Goal: Communication & Community: Connect with others

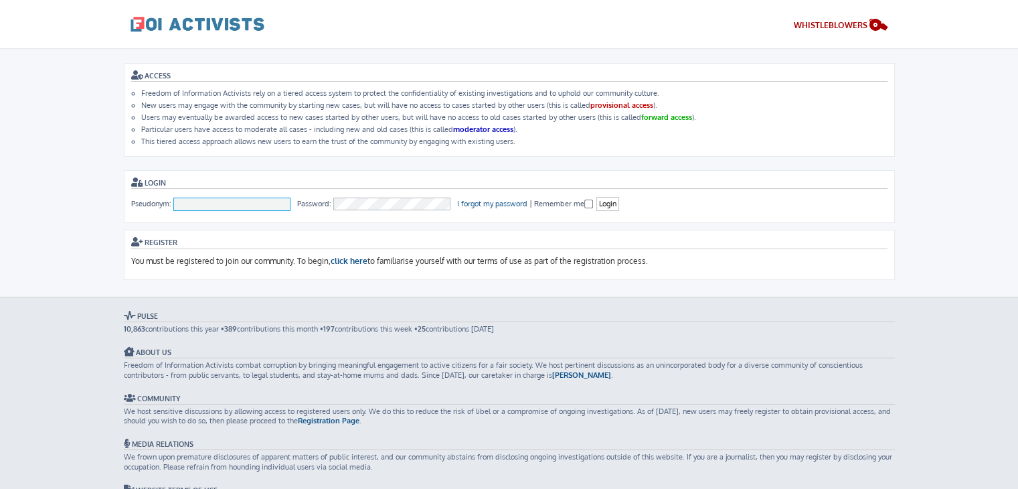
click at [235, 198] on input "Pseudonym:" at bounding box center [232, 203] width 118 height 13
click at [542, 234] on div "Register You must be registered to join our community. To begin, click here to …" at bounding box center [509, 255] width 756 height 42
click at [352, 262] on link "click here" at bounding box center [349, 261] width 37 height 11
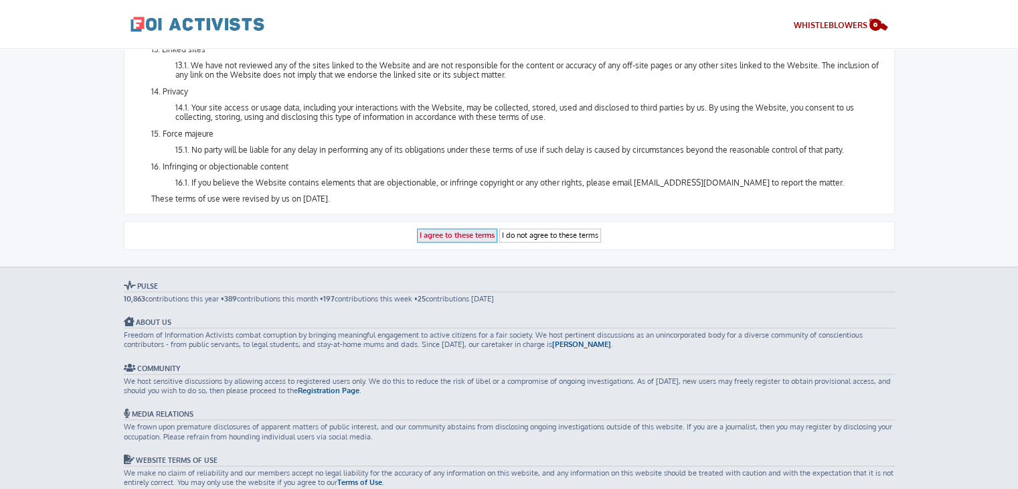
scroll to position [1514, 0]
click at [450, 229] on input "I agree to these terms" at bounding box center [457, 236] width 80 height 14
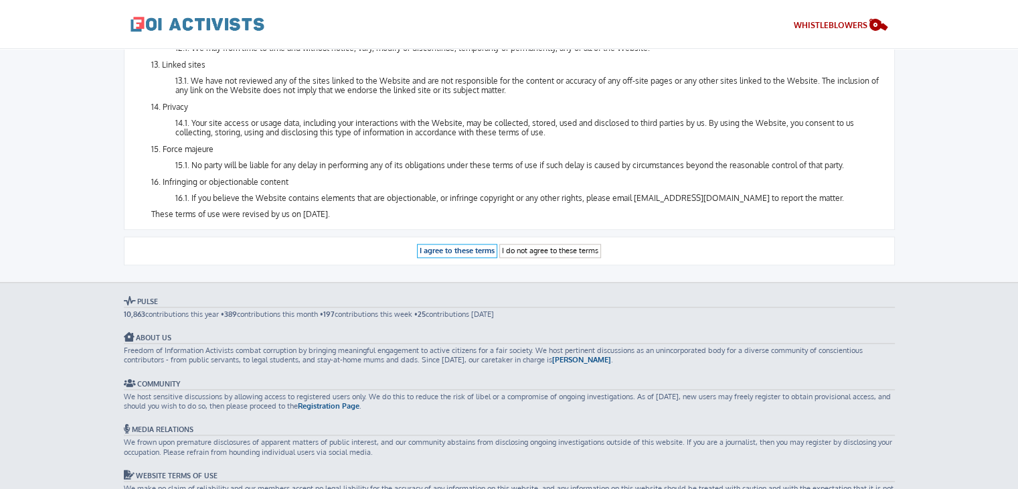
scroll to position [1498, 0]
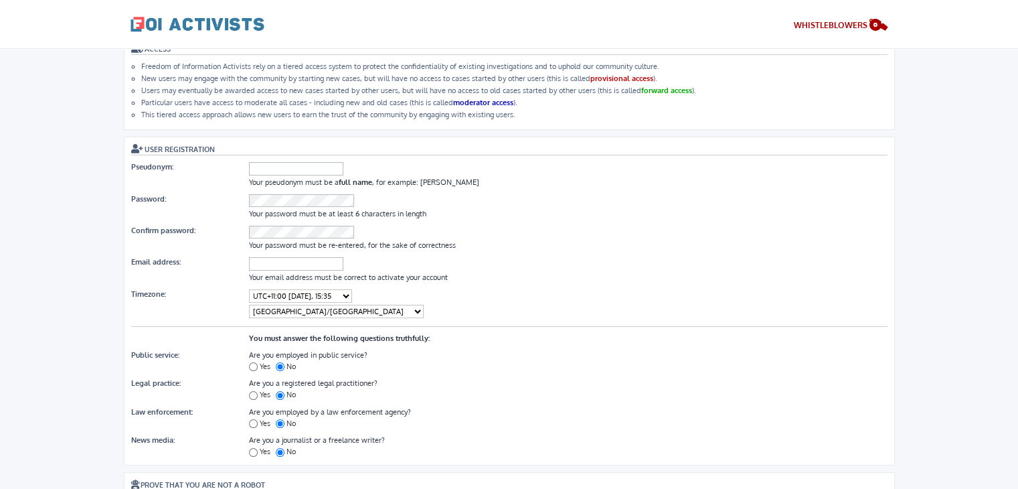
scroll to position [29, 0]
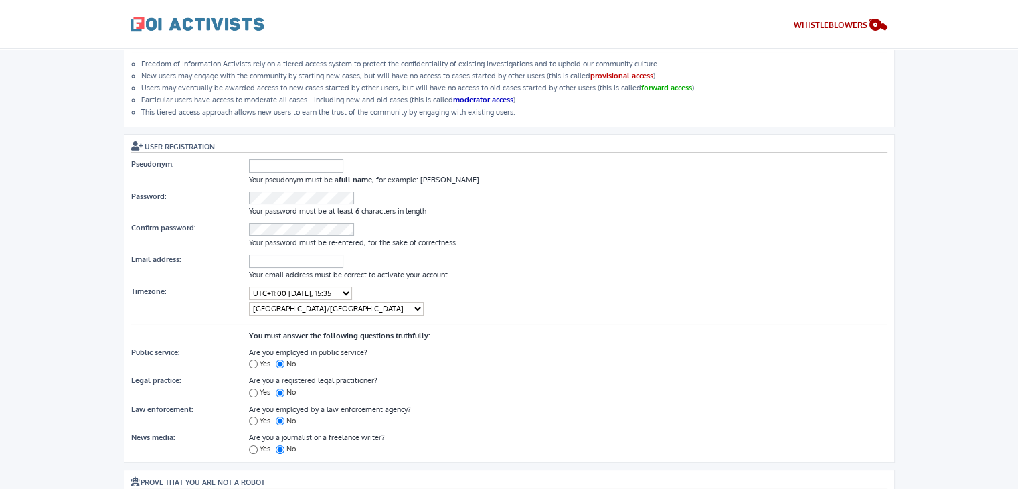
click at [311, 153] on div "User Registration Pseudonym: Your pseudonym must be a full name , for example: …" at bounding box center [509, 299] width 756 height 317
click at [290, 163] on input "Pseudonym:" at bounding box center [296, 165] width 94 height 13
type input "[PERSON_NAME]"
click at [272, 189] on dl "Password: Your password must be at least 6 characters in length" at bounding box center [509, 204] width 756 height 31
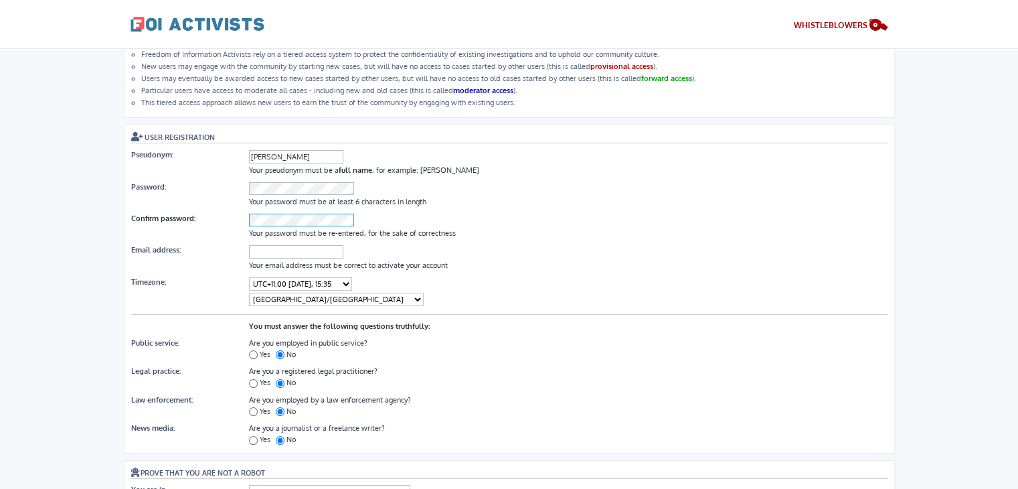
scroll to position [67, 0]
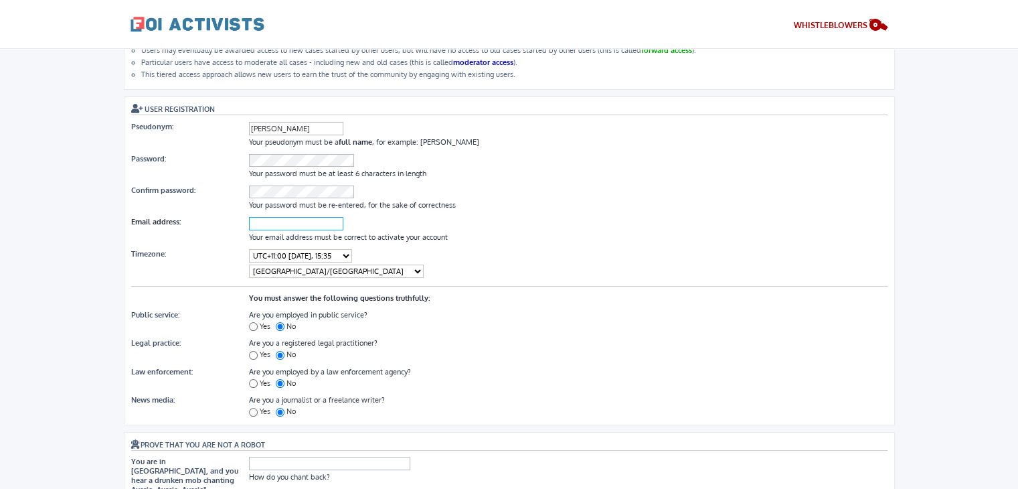
click at [282, 217] on input "Email address:" at bounding box center [296, 223] width 94 height 13
paste input "xegrnbszogckkdvplc@nespf.com"
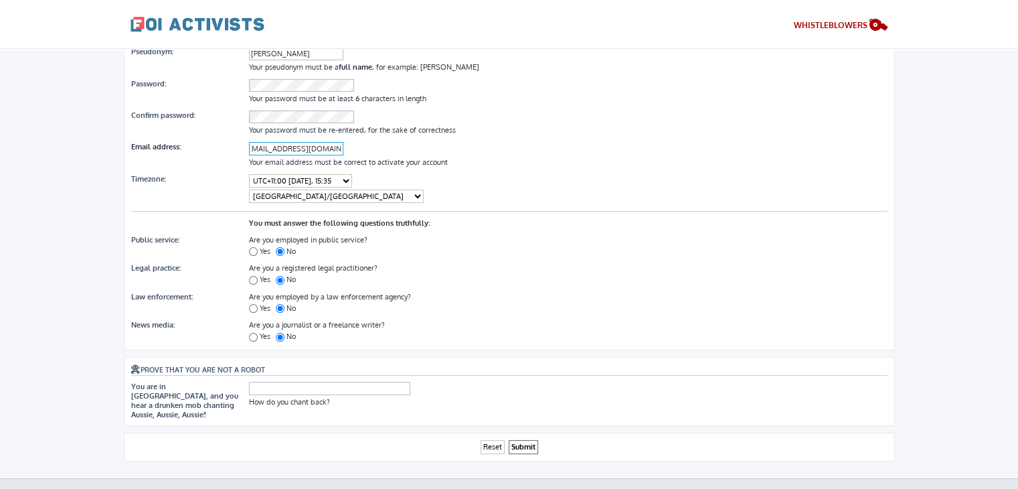
scroll to position [158, 0]
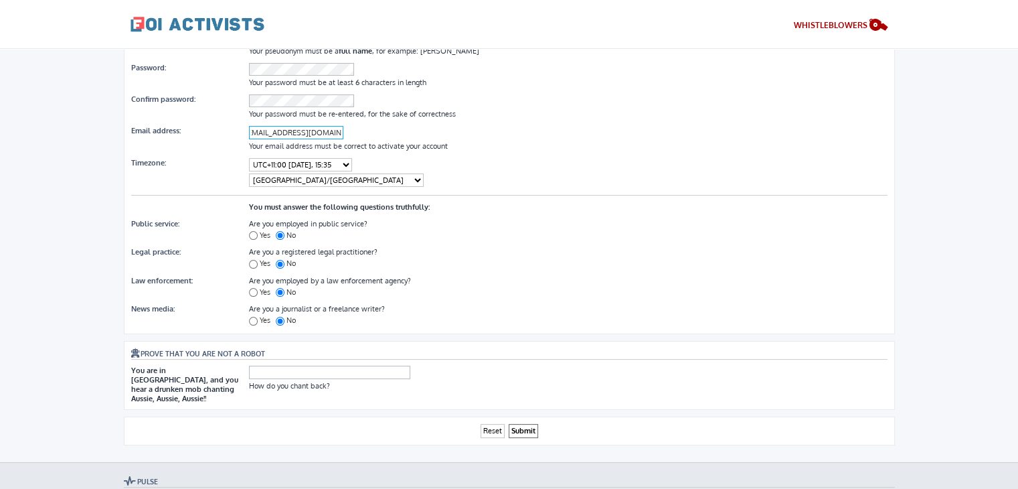
type input "xegrnbszogckkdvplc@nespf.com"
drag, startPoint x: 294, startPoint y: 371, endPoint x: 278, endPoint y: 366, distance: 16.9
click at [278, 366] on input "text" at bounding box center [329, 371] width 161 height 13
type input "Oi, Oi, Oi"
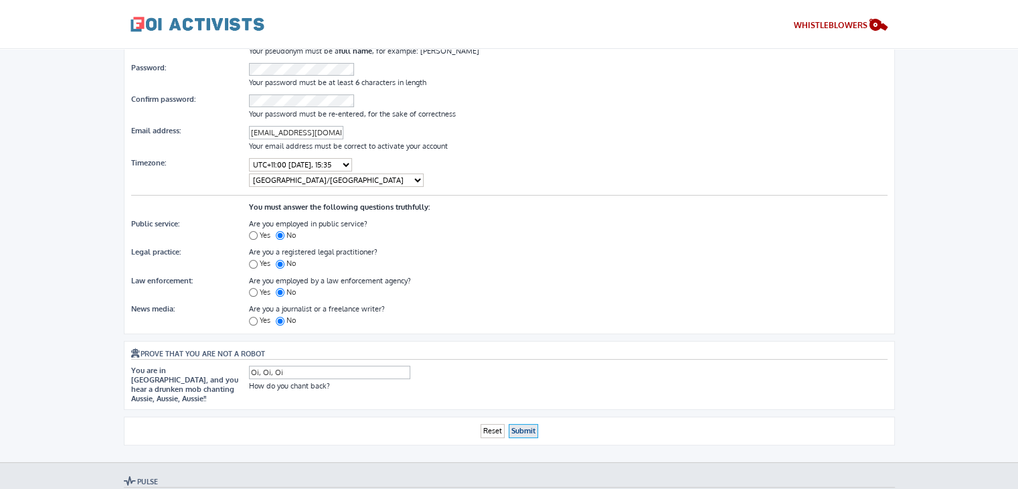
click at [522, 424] on input "Submit" at bounding box center [523, 431] width 29 height 14
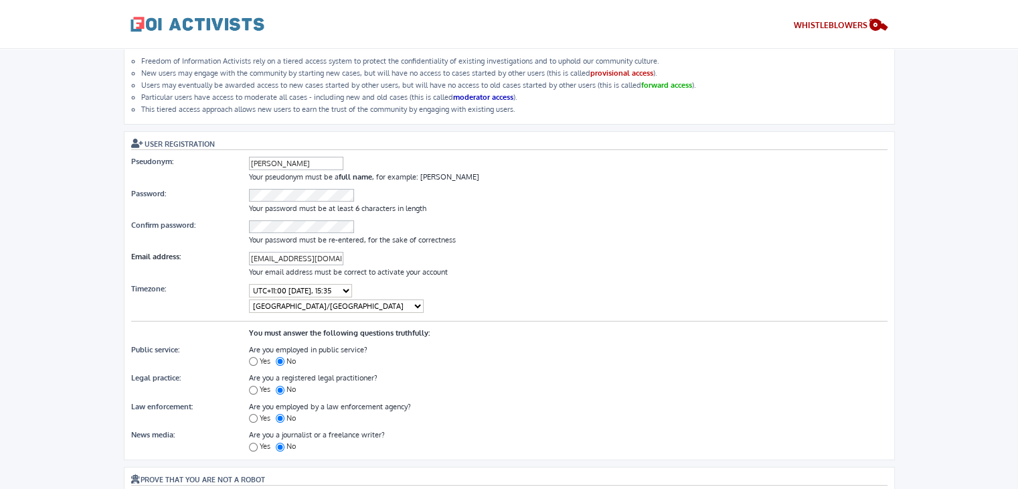
scroll to position [35, 0]
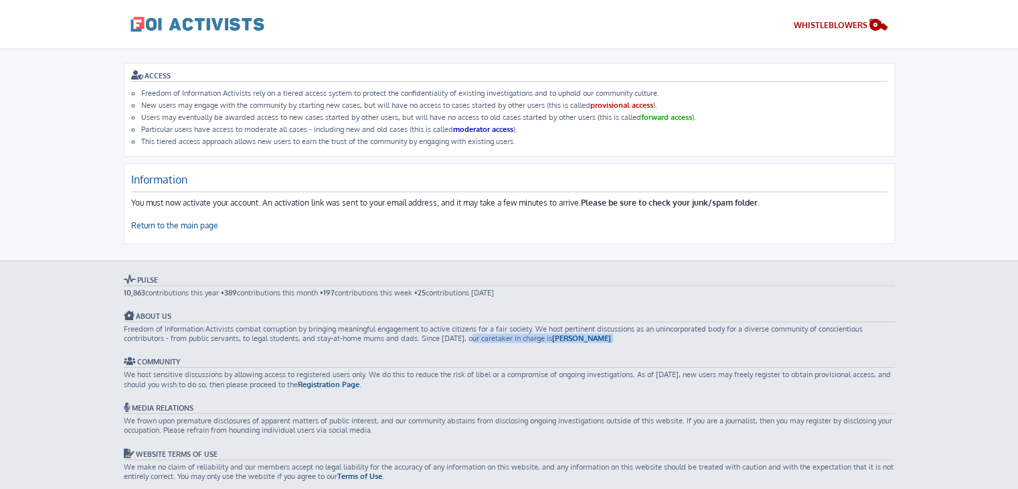
drag, startPoint x: 467, startPoint y: 335, endPoint x: 653, endPoint y: 337, distance: 185.4
click at [653, 337] on p "Freedom of Information Activists combat corruption by bringing meaningful engag…" at bounding box center [509, 333] width 771 height 19
click at [319, 338] on p "Freedom of Information Activists combat corruption by bringing meaningful engag…" at bounding box center [509, 333] width 771 height 19
drag, startPoint x: 319, startPoint y: 338, endPoint x: 414, endPoint y: 335, distance: 95.1
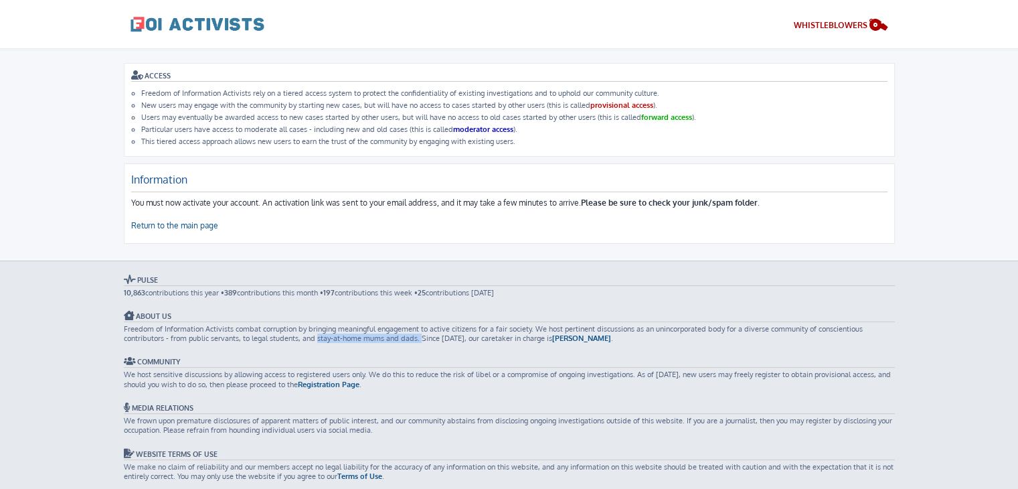
click at [414, 335] on p "Freedom of Information Activists combat corruption by bringing meaningful engag…" at bounding box center [509, 333] width 771 height 19
click at [147, 73] on h3 "ACCESS" at bounding box center [509, 75] width 756 height 11
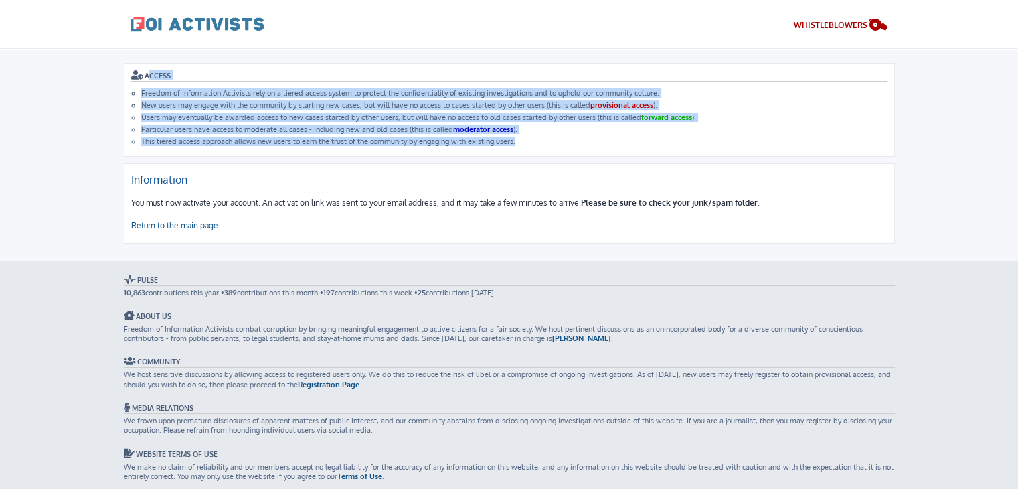
drag, startPoint x: 147, startPoint y: 73, endPoint x: 509, endPoint y: 144, distance: 369.0
click at [509, 144] on div "ACCESS Freedom of Information Activists rely on a tiered access system to prote…" at bounding box center [509, 110] width 771 height 94
click at [509, 144] on li "This tiered access approach allows new users to earn the trust of the community…" at bounding box center [514, 141] width 746 height 9
drag, startPoint x: 509, startPoint y: 144, endPoint x: 128, endPoint y: 70, distance: 387.9
click at [128, 70] on div "ACCESS Freedom of Information Activists rely on a tiered access system to prote…" at bounding box center [509, 110] width 771 height 94
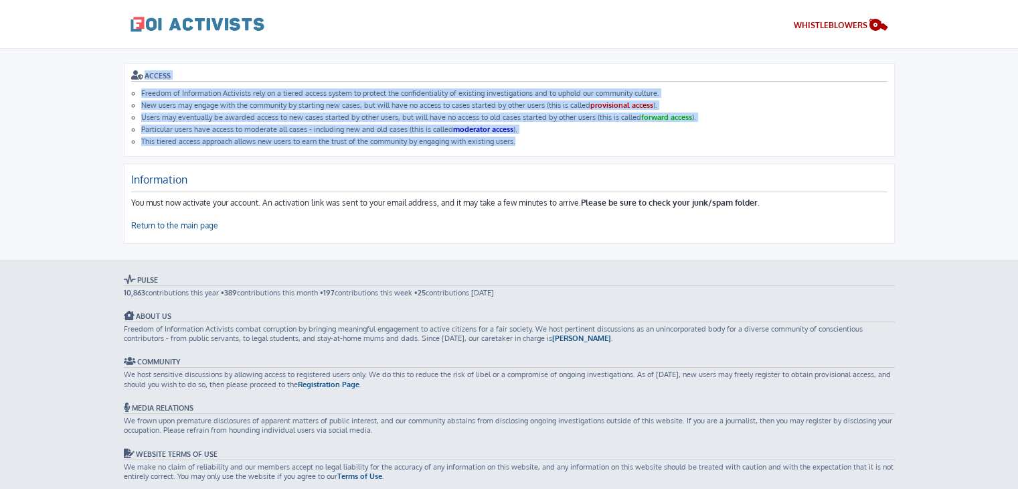
click at [264, 97] on li "Freedom of Information Activists rely on a tiered access system to protect the …" at bounding box center [514, 92] width 746 height 9
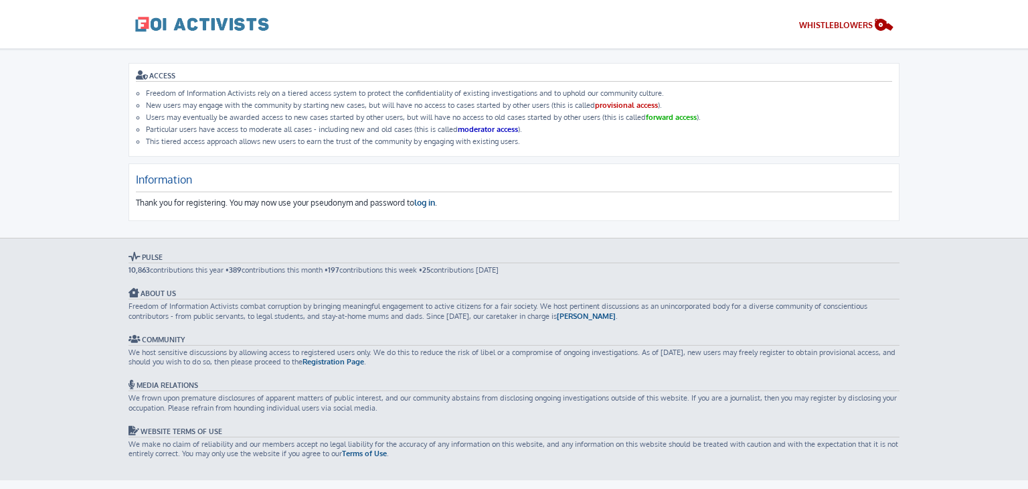
click at [151, 199] on p "Thank you for registering. You may now use your pseudonym and password to log i…" at bounding box center [514, 202] width 756 height 11
drag, startPoint x: 102, startPoint y: 66, endPoint x: 76, endPoint y: 66, distance: 26.1
click at [76, 66] on body "Freedom of Information Activists Skip to content WHISTLEBLOWERS ACCESS Freedom …" at bounding box center [514, 264] width 1028 height 431
